Goal: Task Accomplishment & Management: Use online tool/utility

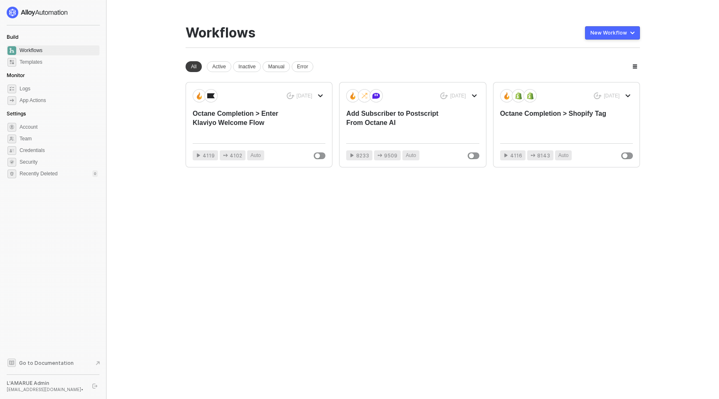
click at [599, 32] on div "New Workflow" at bounding box center [608, 33] width 37 height 7
click at [579, 64] on div "Start From Scratch" at bounding box center [589, 66] width 42 height 8
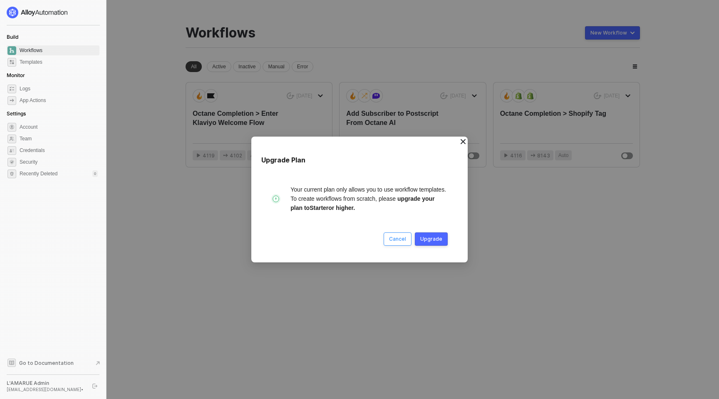
click at [404, 240] on div "Cancel" at bounding box center [397, 238] width 17 height 7
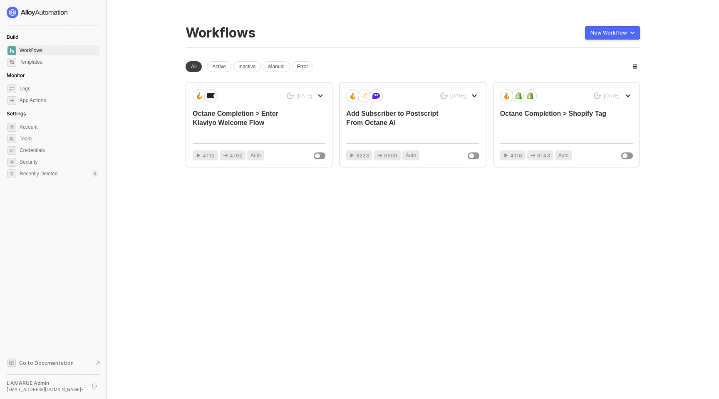
click at [607, 40] on div "Workflows New Workflow" at bounding box center [413, 36] width 454 height 23
click at [606, 33] on div "New Workflow" at bounding box center [608, 33] width 37 height 7
click at [594, 50] on div "Start From Template" at bounding box center [590, 50] width 45 height 8
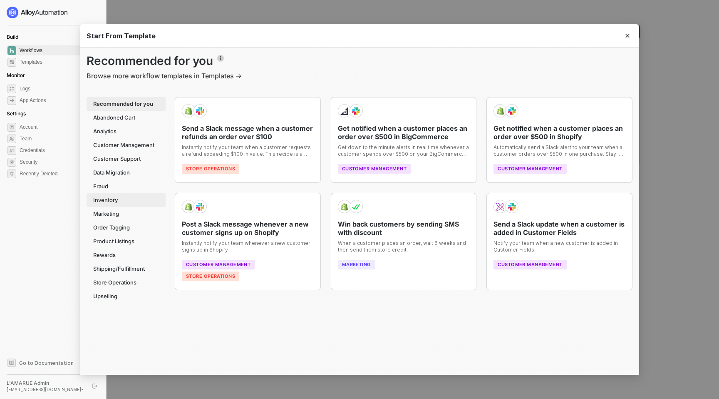
click at [114, 199] on div "Inventory" at bounding box center [126, 200] width 79 height 14
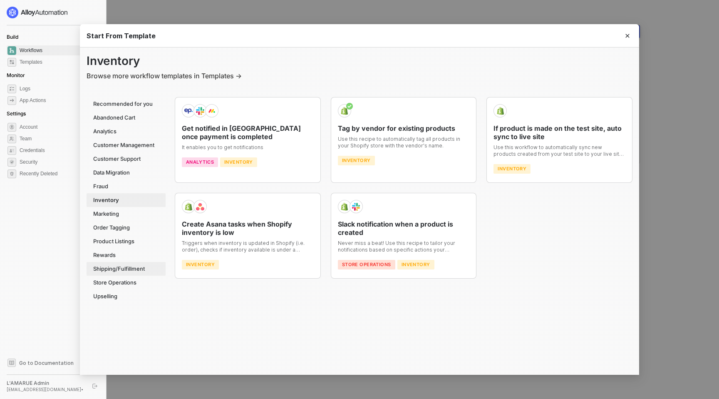
click at [131, 266] on div "Shipping/Fulfillment" at bounding box center [126, 269] width 79 height 14
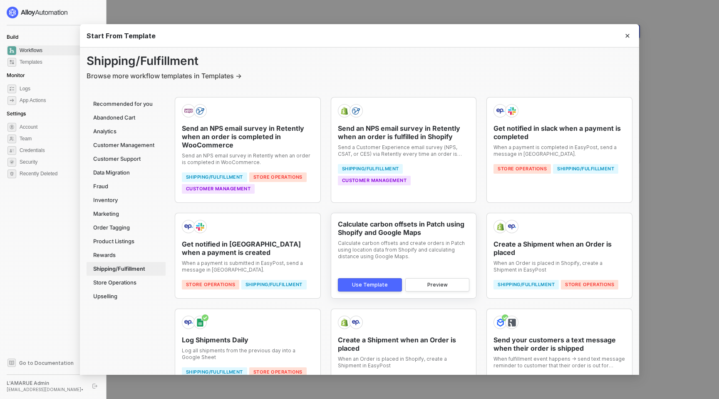
scroll to position [122, 0]
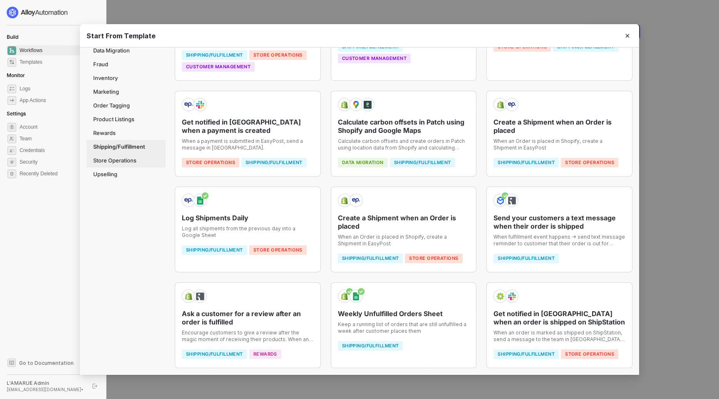
click at [118, 159] on div "Store Operations" at bounding box center [126, 161] width 79 height 14
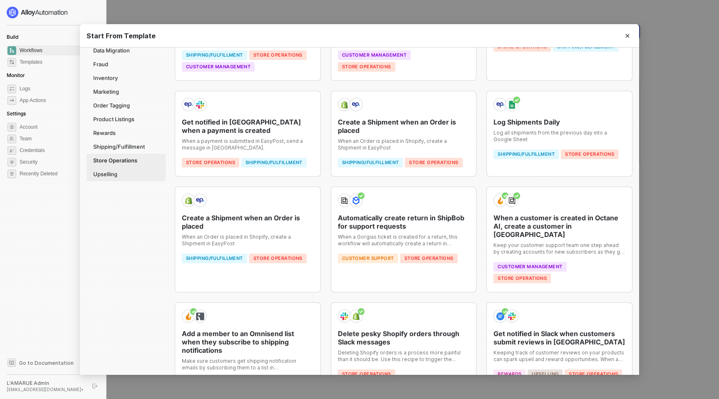
click at [118, 178] on div "Upselling" at bounding box center [126, 174] width 79 height 14
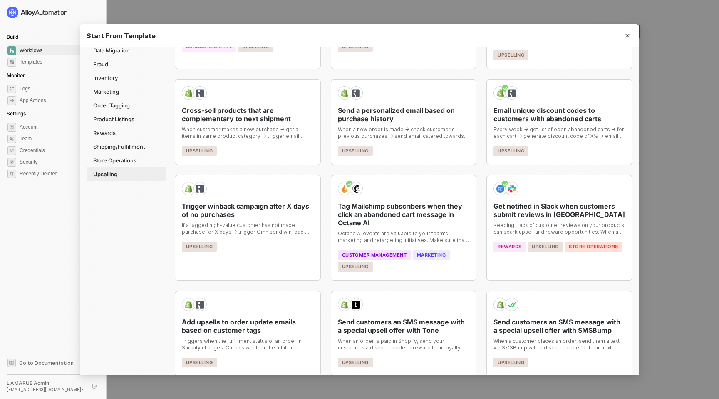
scroll to position [0, 0]
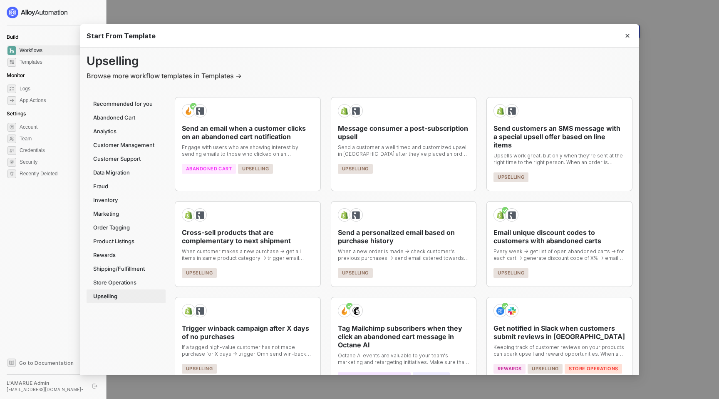
click at [380, 56] on h1 "Upselling" at bounding box center [360, 61] width 546 height 14
